Goal: Find specific page/section: Find specific page/section

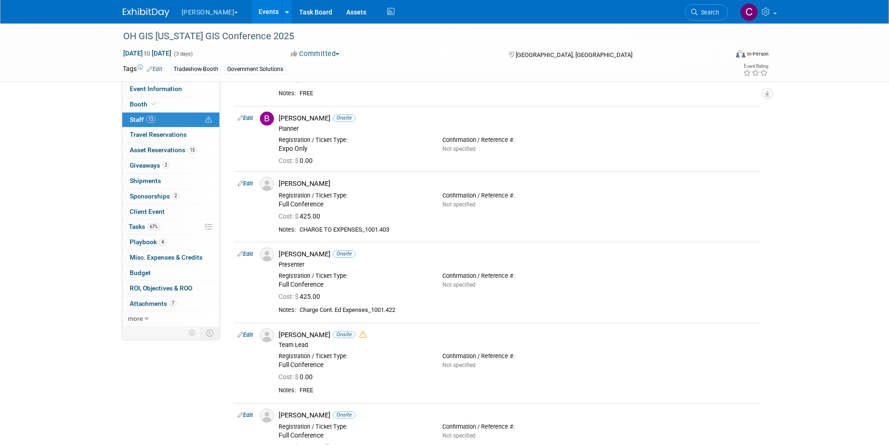
click at [197, 8] on button "[PERSON_NAME]" at bounding box center [216, 10] width 70 height 21
click at [197, 9] on button "[PERSON_NAME]" at bounding box center [216, 10] width 70 height 21
click at [188, 11] on button "[PERSON_NAME]" at bounding box center [216, 10] width 70 height 21
click at [251, 11] on link "Events" at bounding box center [268, 11] width 34 height 23
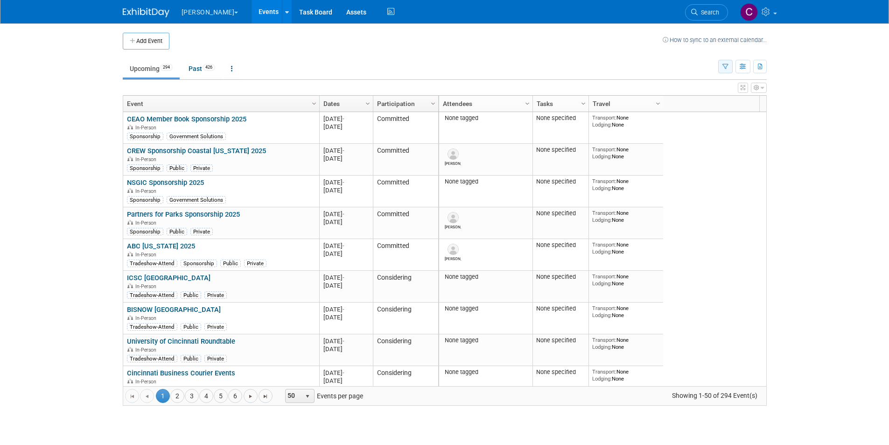
click at [726, 66] on icon "button" at bounding box center [725, 67] width 6 height 6
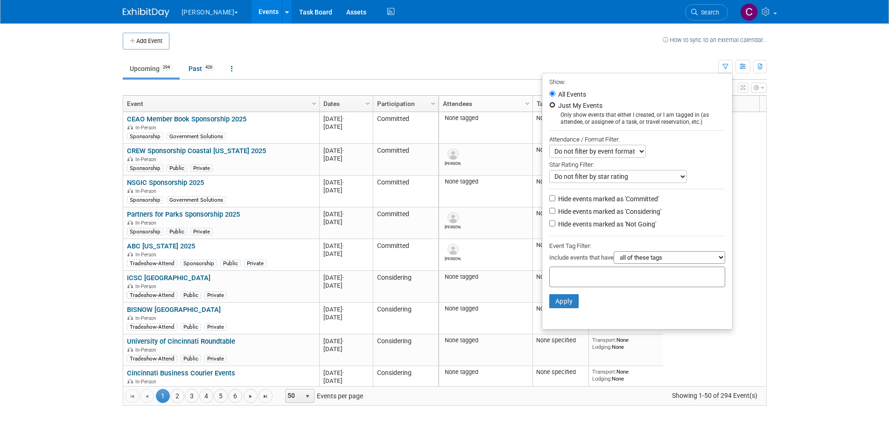
click at [549, 104] on input "Just My Events" at bounding box center [552, 105] width 6 height 6
radio input "true"
click at [619, 155] on select "Do not filter by event format Only show In-Person events Only show Virtual even…" at bounding box center [597, 151] width 97 height 13
click at [627, 263] on select "all of these tags any one of these tags only and exactly these specific tags" at bounding box center [668, 257] width 111 height 13
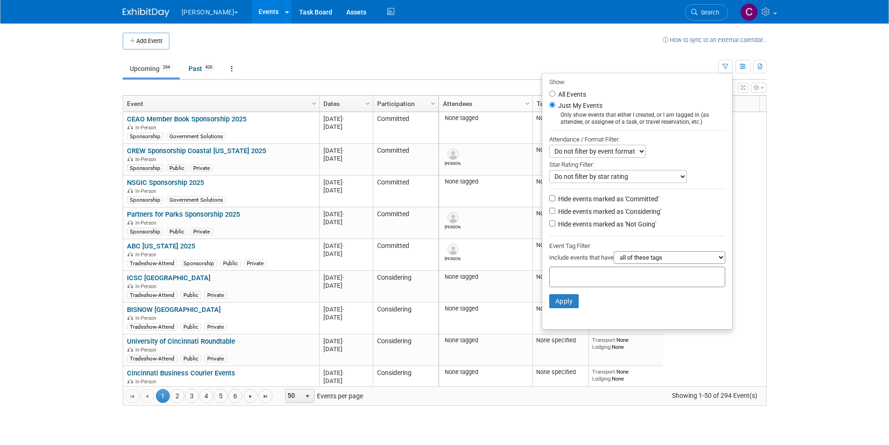
click at [628, 261] on select "all of these tags any one of these tags only and exactly these specific tags" at bounding box center [668, 257] width 111 height 13
click at [585, 275] on input "text" at bounding box center [590, 275] width 75 height 9
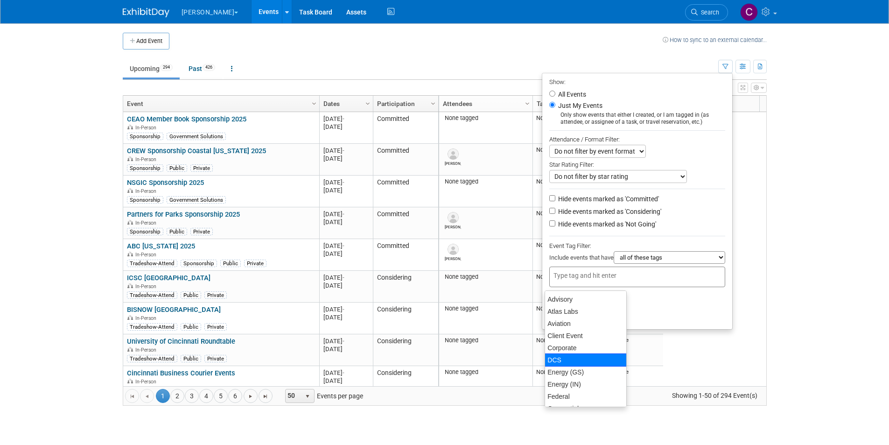
click at [560, 356] on div "DCS" at bounding box center [585, 359] width 82 height 13
type input "DCS"
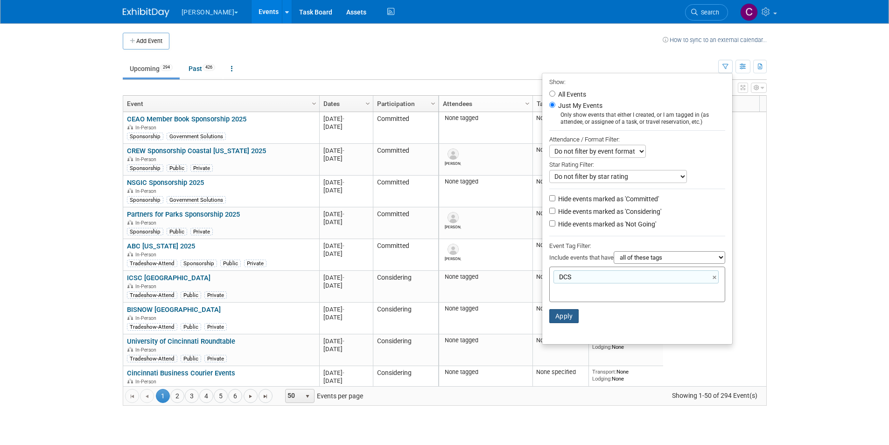
click at [563, 316] on button "Apply" at bounding box center [564, 316] width 30 height 14
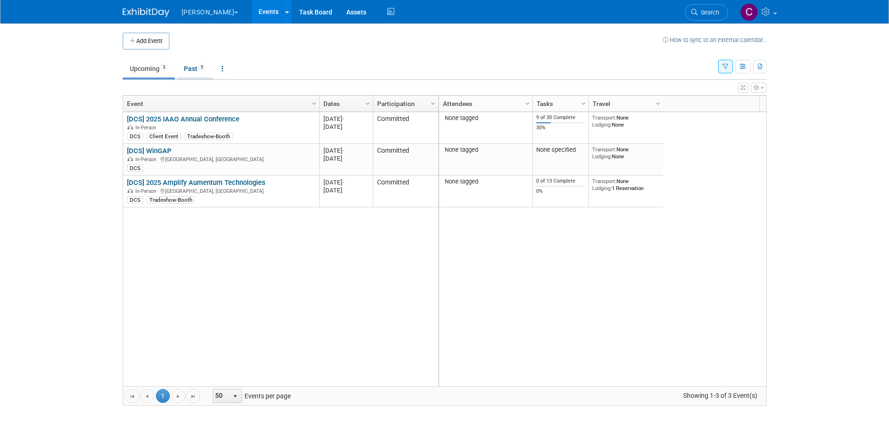
click at [191, 70] on link "Past 5" at bounding box center [195, 69] width 36 height 18
